Goal: Find specific page/section: Find specific page/section

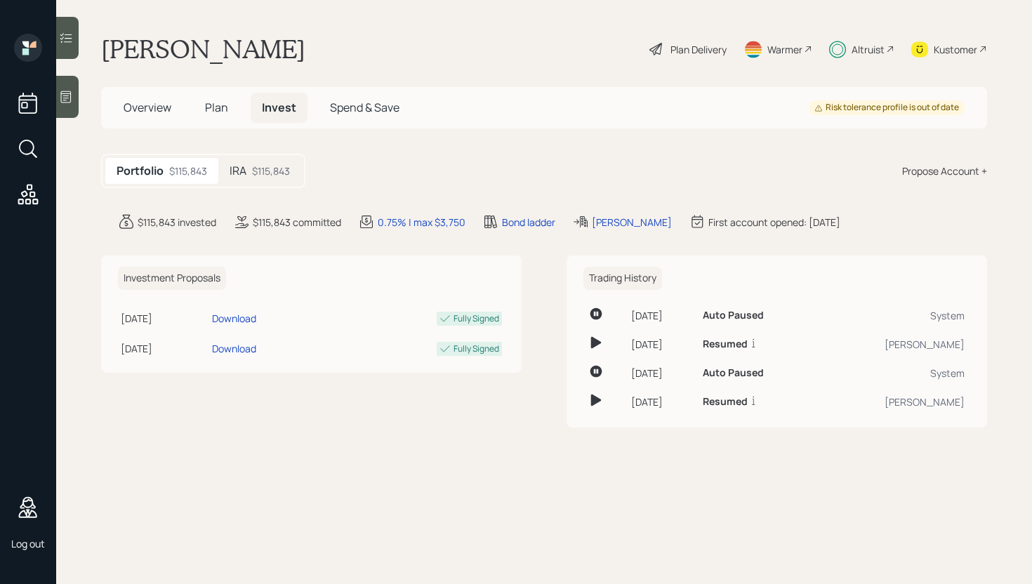
click at [263, 169] on div "$115,843" at bounding box center [271, 171] width 38 height 15
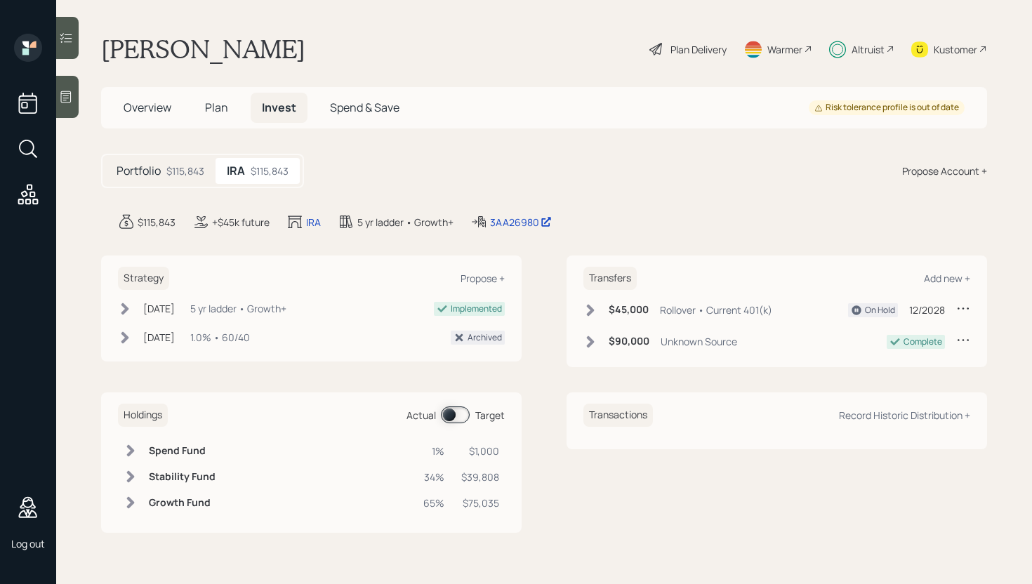
click at [151, 110] on span "Overview" at bounding box center [148, 107] width 48 height 15
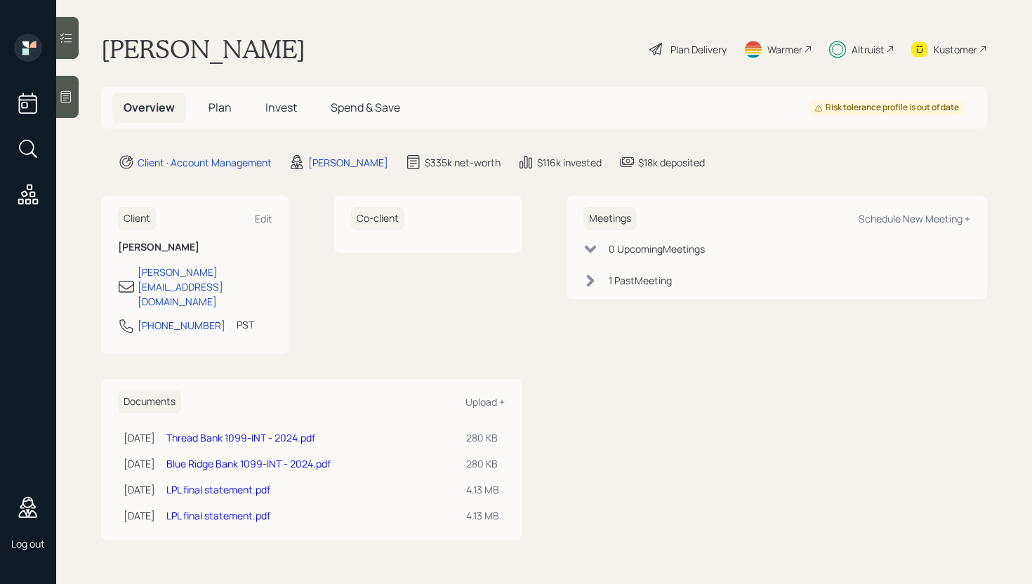
click at [209, 111] on span "Plan" at bounding box center [220, 107] width 23 height 15
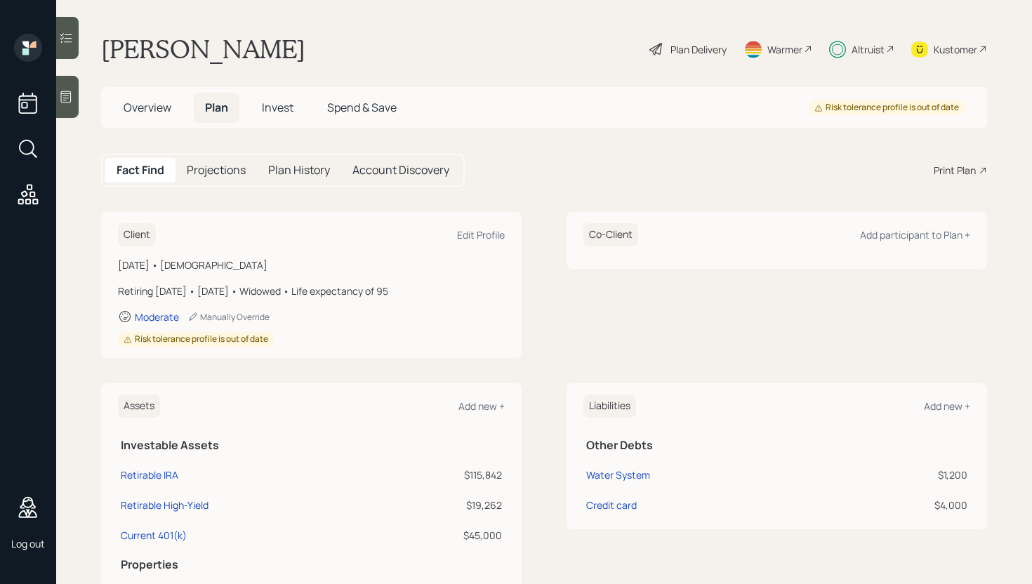
click at [276, 111] on span "Invest" at bounding box center [278, 107] width 32 height 15
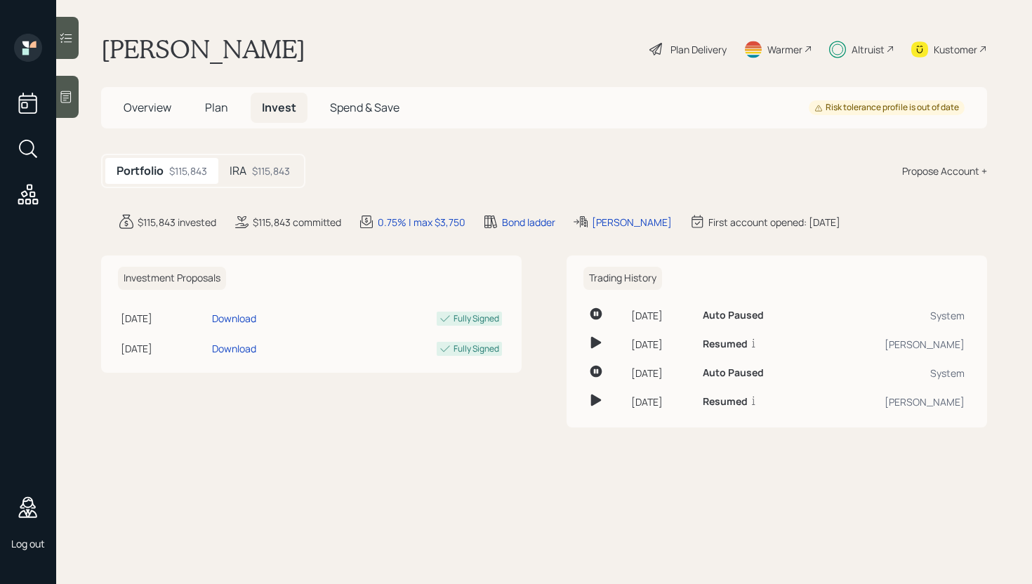
click at [267, 176] on div "$115,843" at bounding box center [271, 171] width 38 height 15
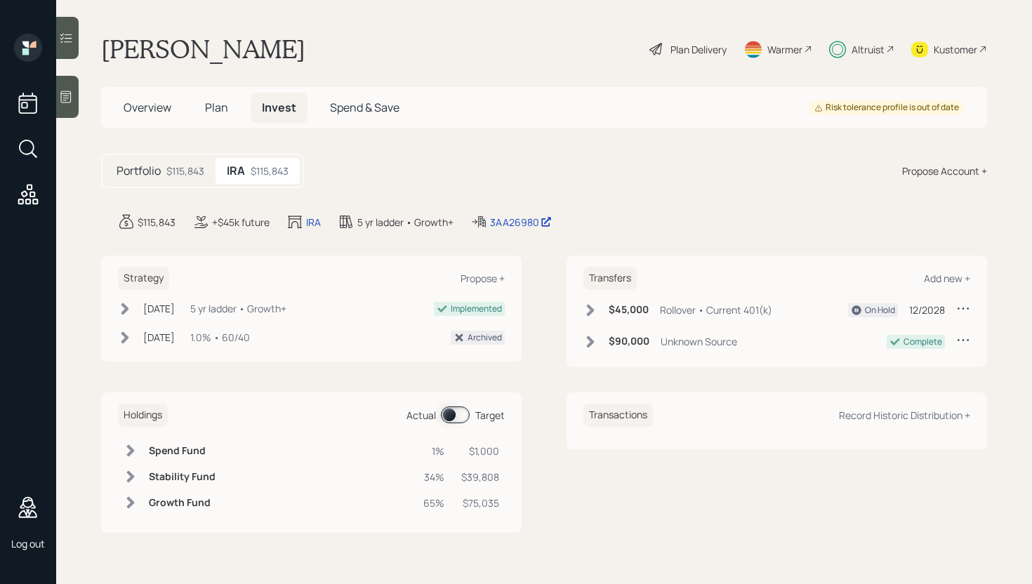
click at [448, 45] on div "[PERSON_NAME] Plan Delivery Warmer Altruist Kustomer" at bounding box center [544, 49] width 886 height 31
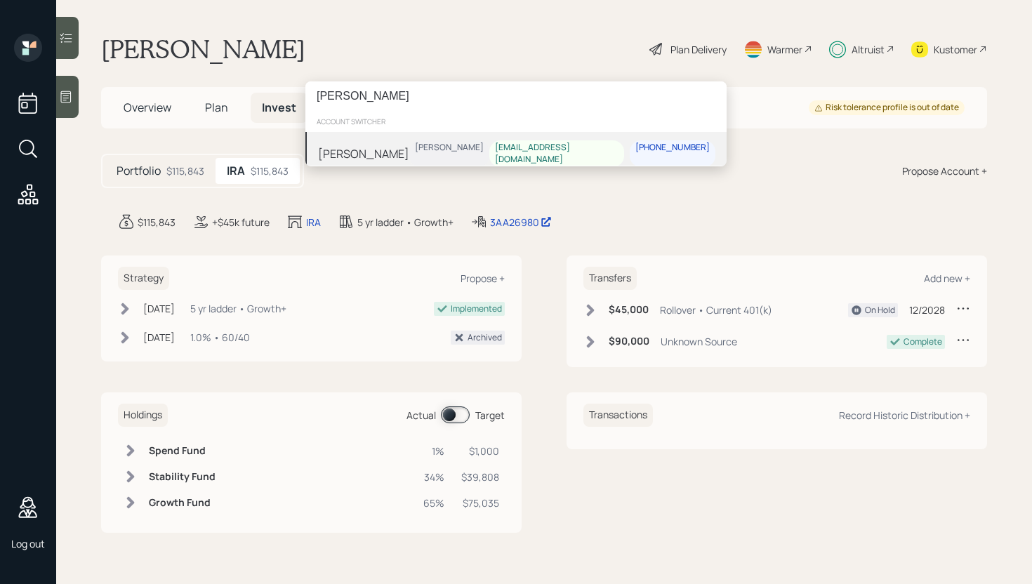
type input "[PERSON_NAME]"
click at [416, 145] on div "[PERSON_NAME] [PERSON_NAME] [EMAIL_ADDRESS][DOMAIN_NAME] [PHONE_NUMBER]" at bounding box center [515, 154] width 421 height 44
